Goal: Navigation & Orientation: Go to known website

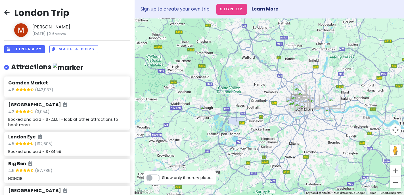
click at [55, 104] on h6 "Hyde Park Winter Wonderland" at bounding box center [37, 105] width 59 height 6
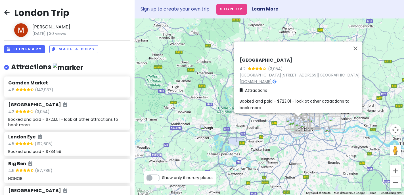
click at [266, 80] on link "hydeparkwinterwonderland.com" at bounding box center [256, 82] width 32 height 6
click at [359, 45] on button "Close" at bounding box center [356, 48] width 14 height 14
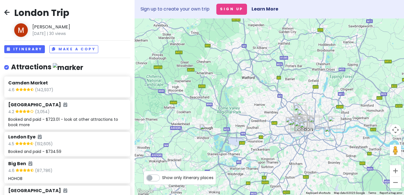
click at [8, 14] on icon at bounding box center [6, 12] width 5 height 5
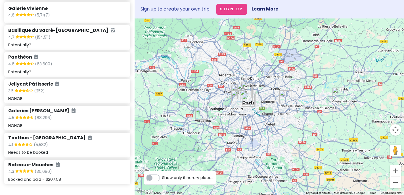
scroll to position [214, 0]
